Goal: Task Accomplishment & Management: Manage account settings

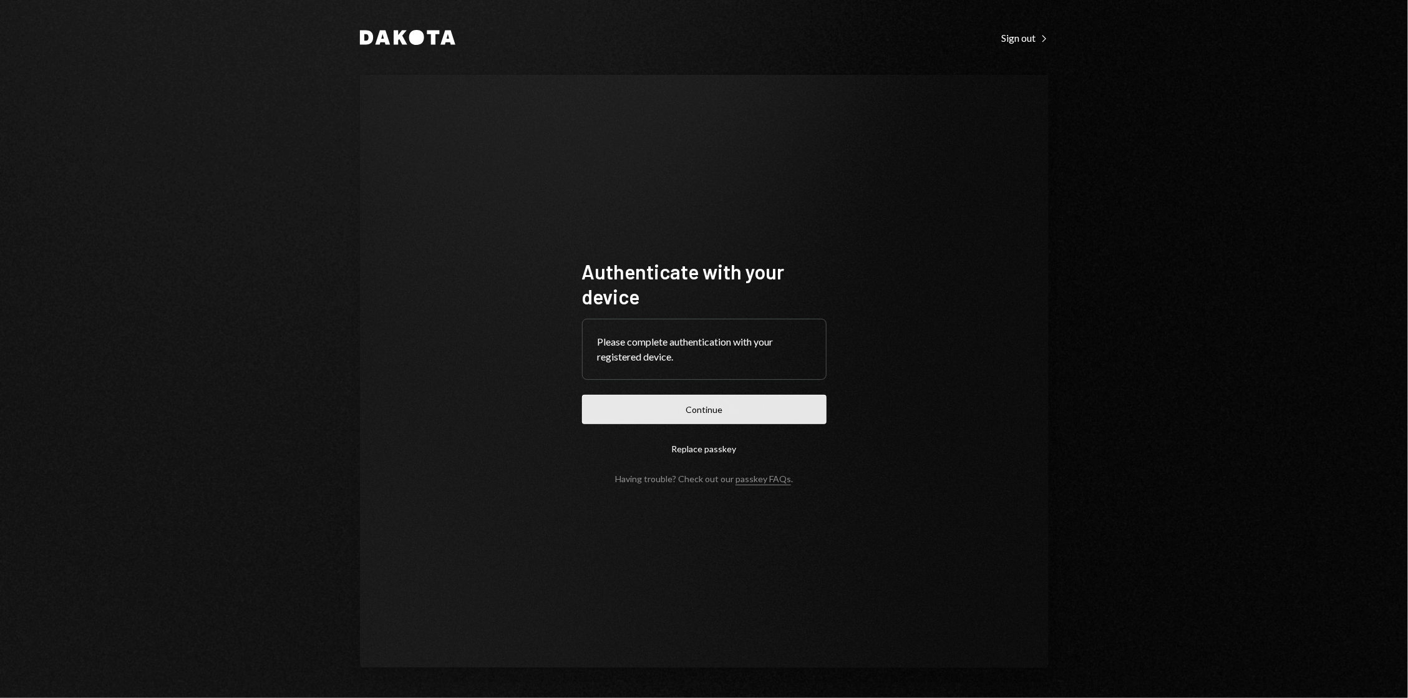
click at [710, 413] on button "Continue" at bounding box center [704, 409] width 244 height 29
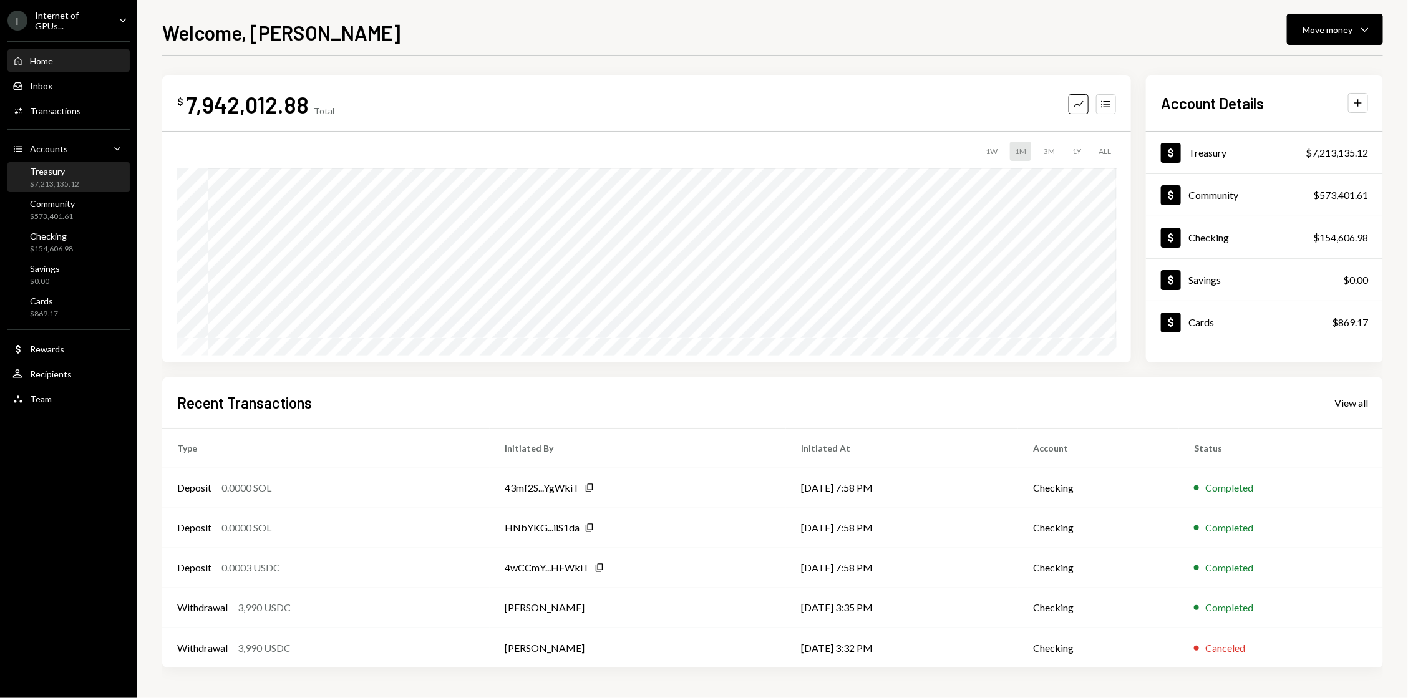
click at [84, 163] on div "Treasury $7,213,135.12" at bounding box center [68, 177] width 112 height 29
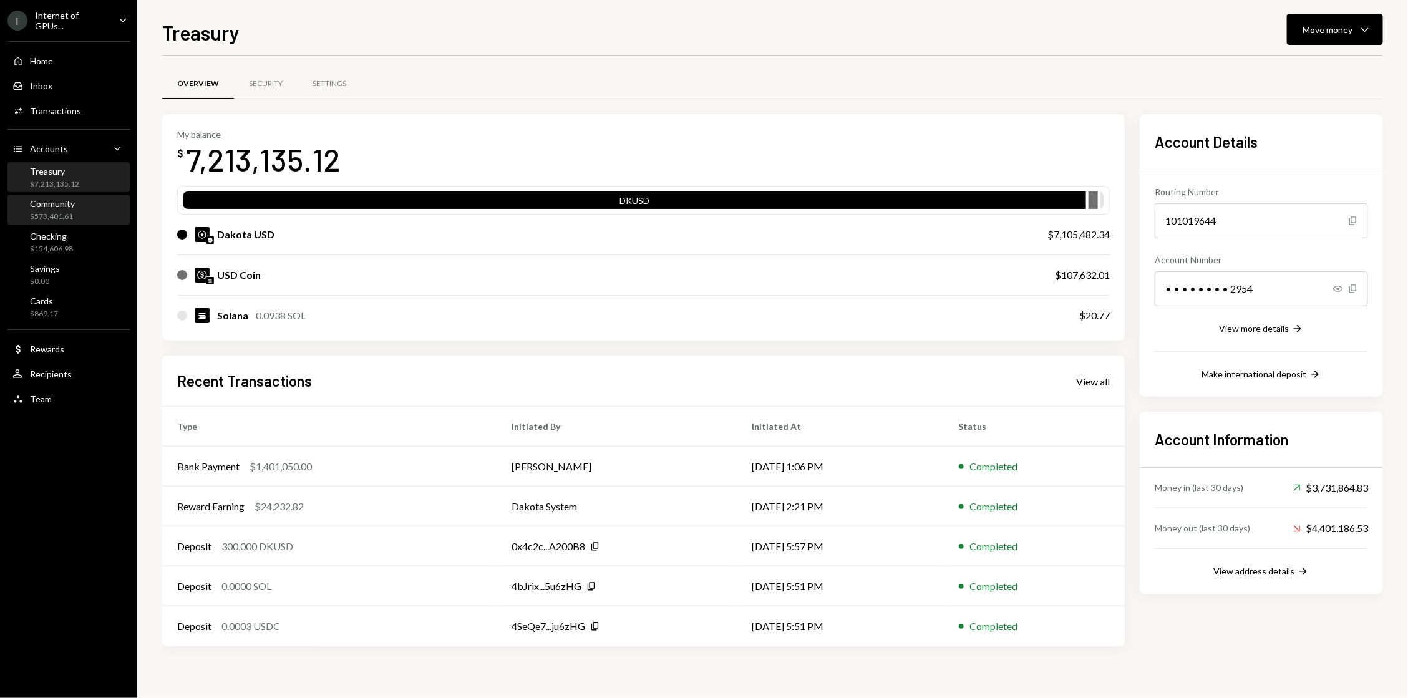
click at [56, 198] on div "Community" at bounding box center [52, 203] width 45 height 11
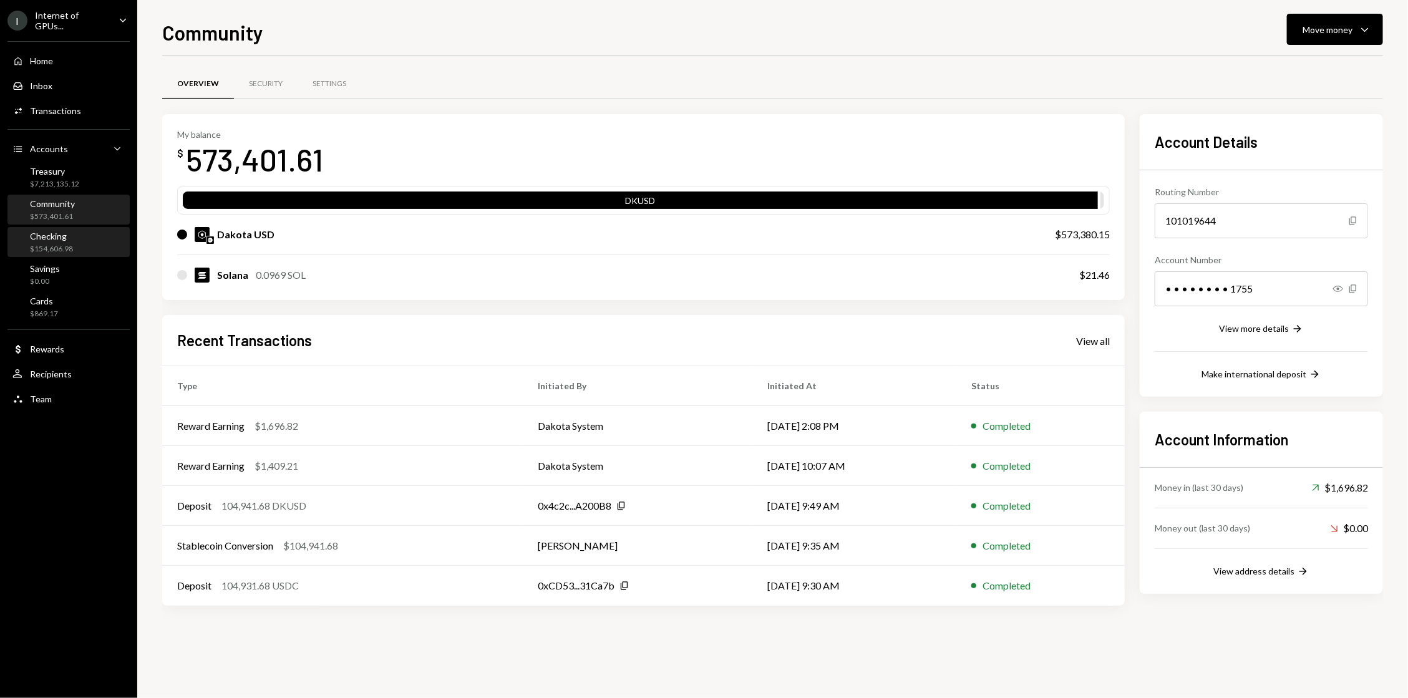
click at [69, 239] on div "Checking" at bounding box center [51, 236] width 43 height 11
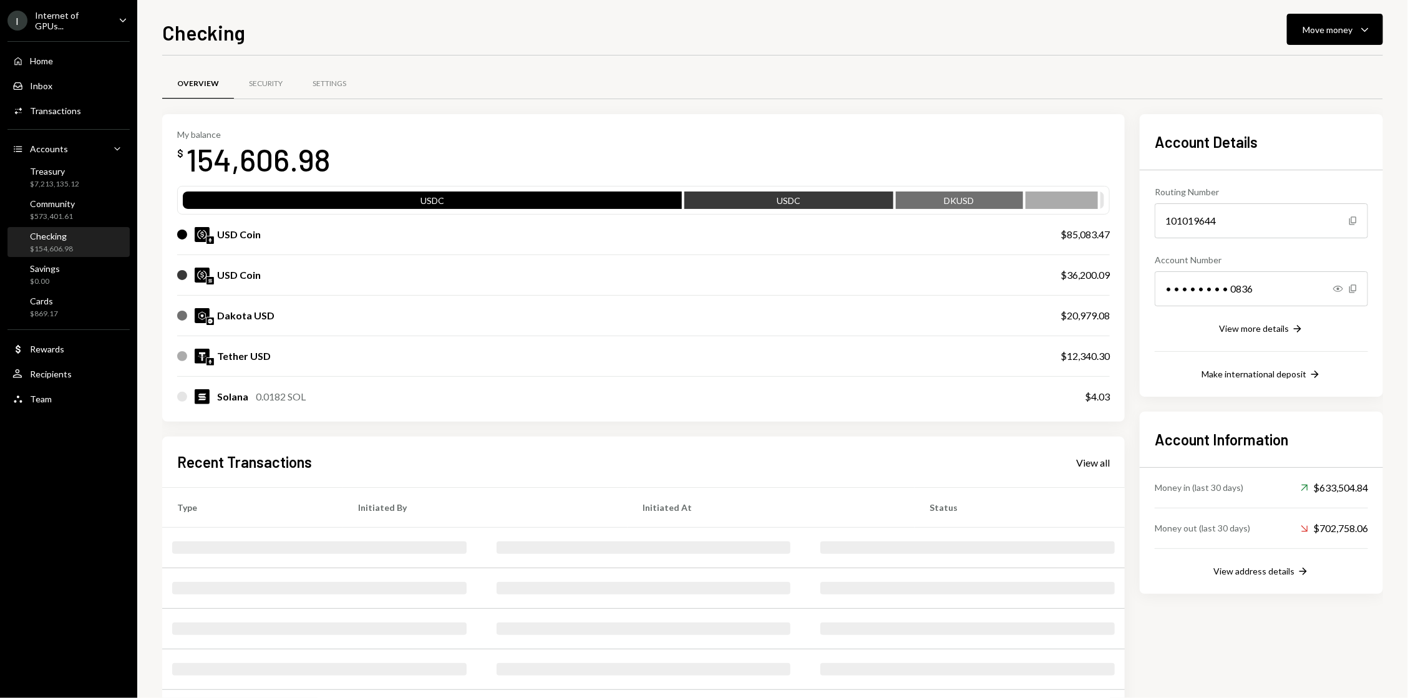
scroll to position [53, 0]
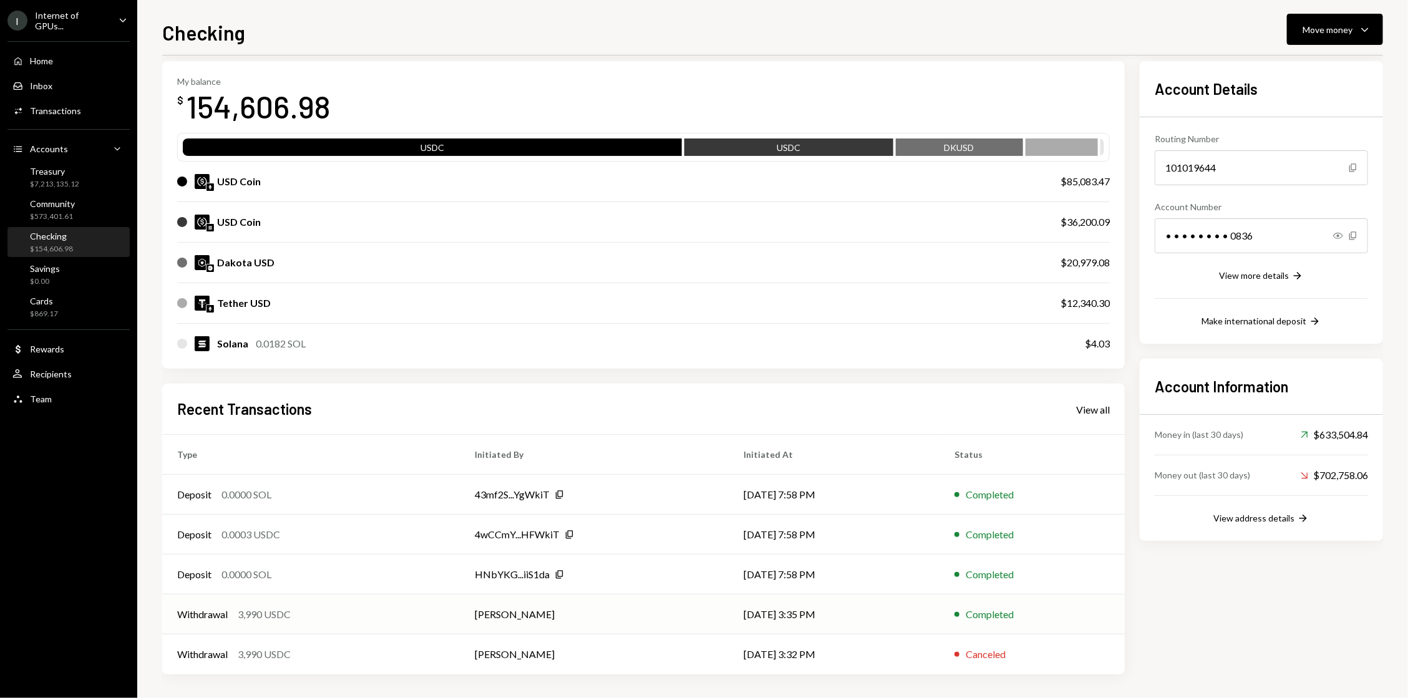
click at [506, 616] on td "[PERSON_NAME]" at bounding box center [594, 614] width 269 height 40
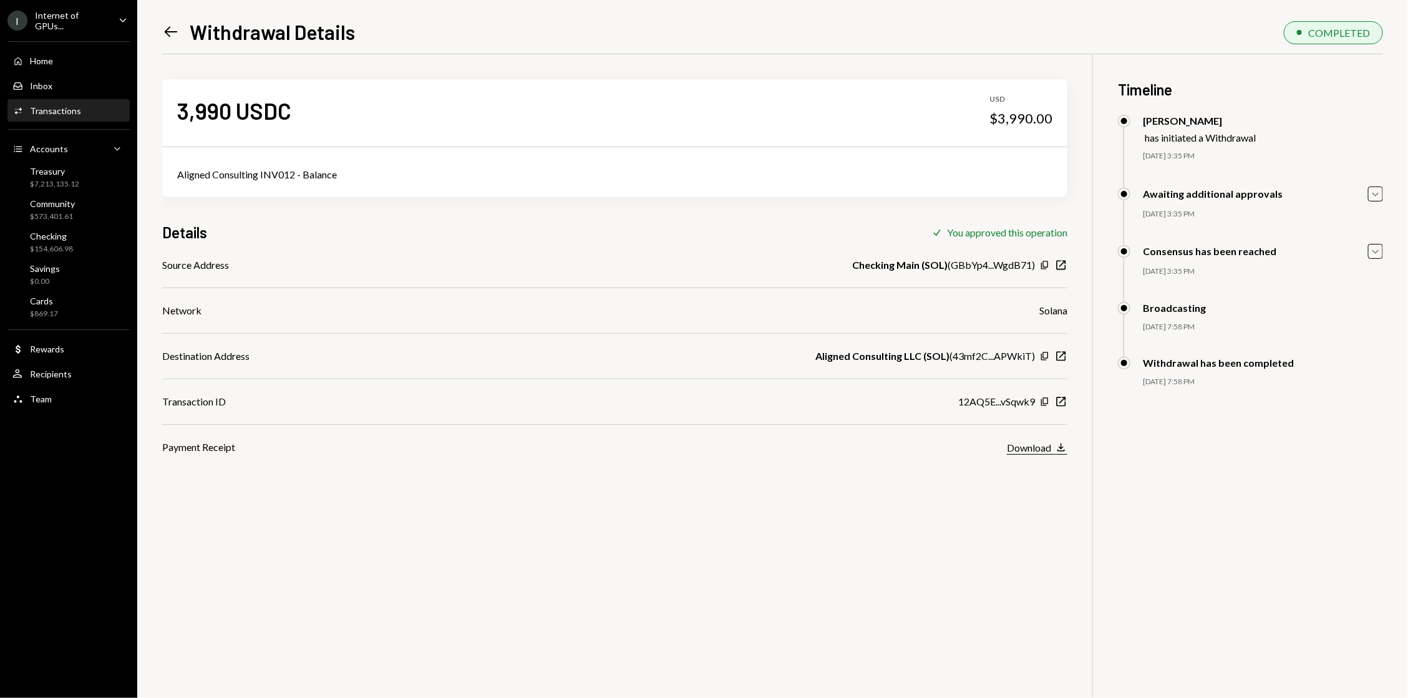
click at [1044, 453] on div "Download" at bounding box center [1029, 448] width 44 height 12
click at [67, 13] on div "I Internet of GPUs..." at bounding box center [57, 20] width 101 height 21
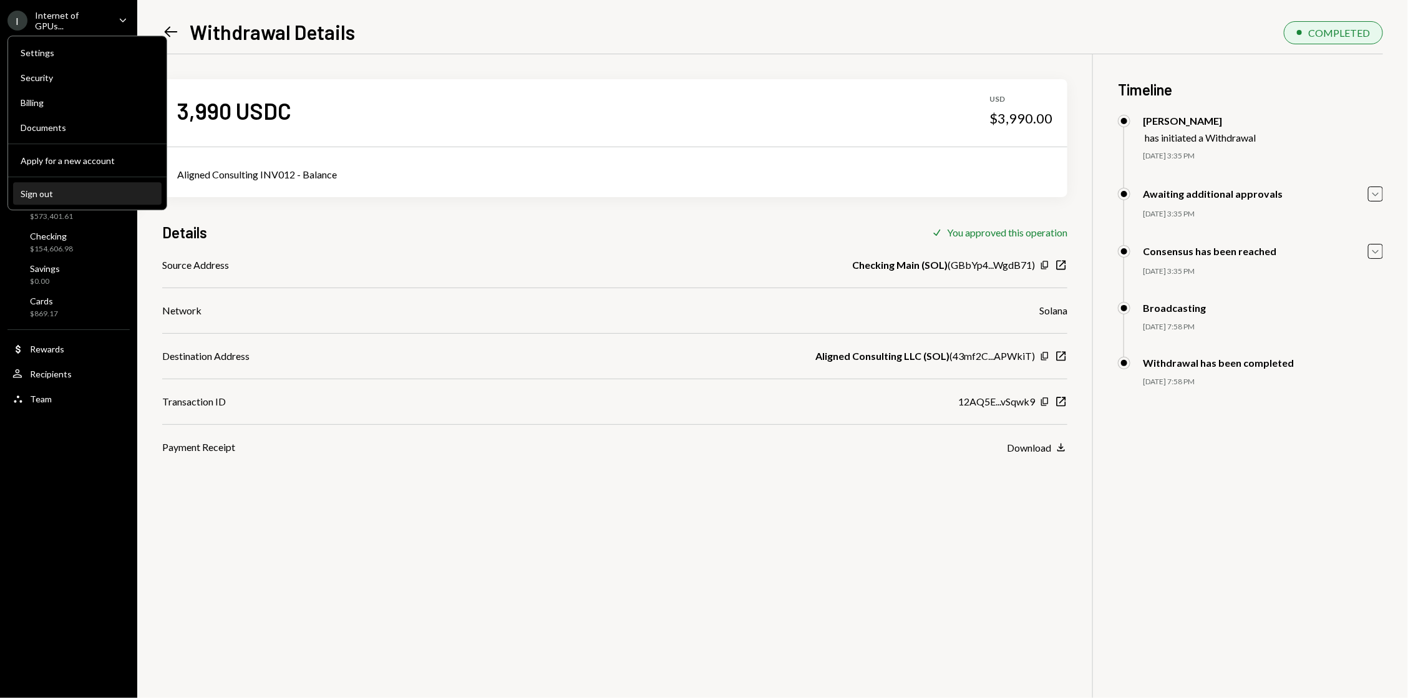
click at [96, 192] on div "Sign out" at bounding box center [87, 193] width 133 height 11
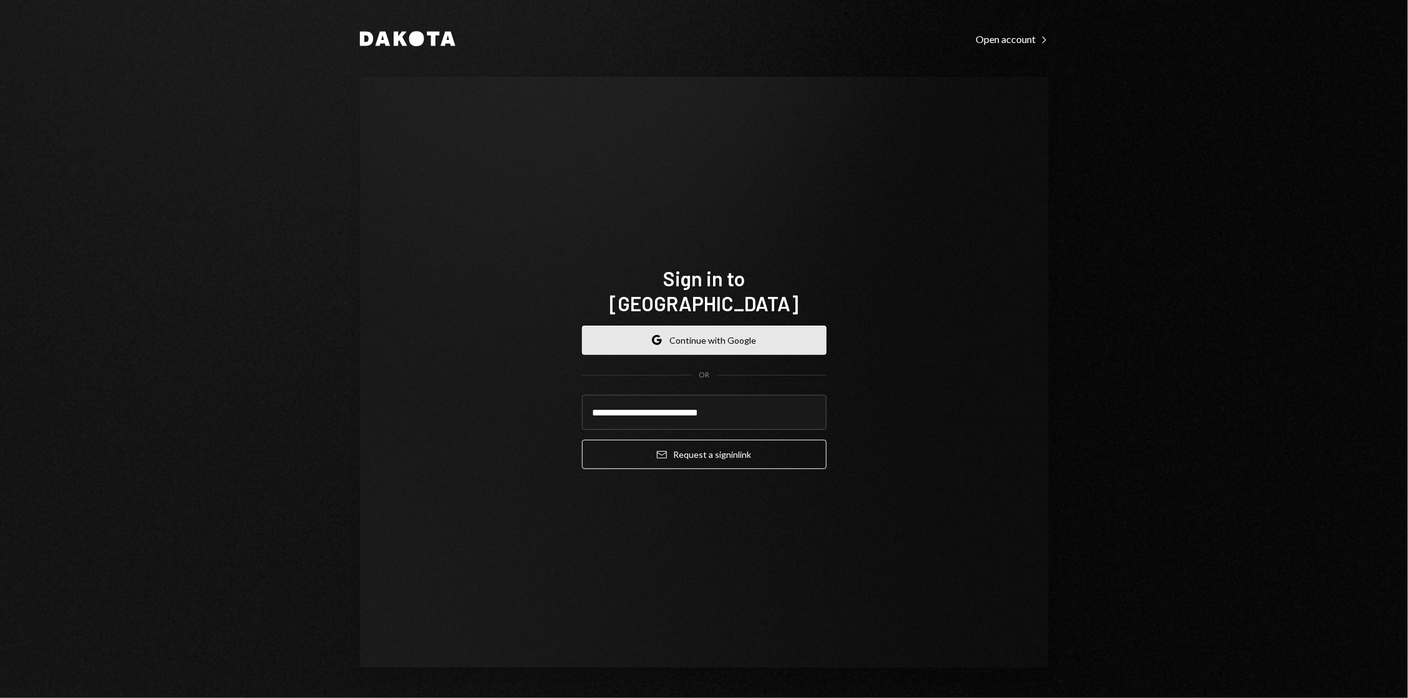
type input "**********"
click at [582, 440] on button "Email Request a sign in link" at bounding box center [704, 454] width 244 height 29
